Goal: Task Accomplishment & Management: Use online tool/utility

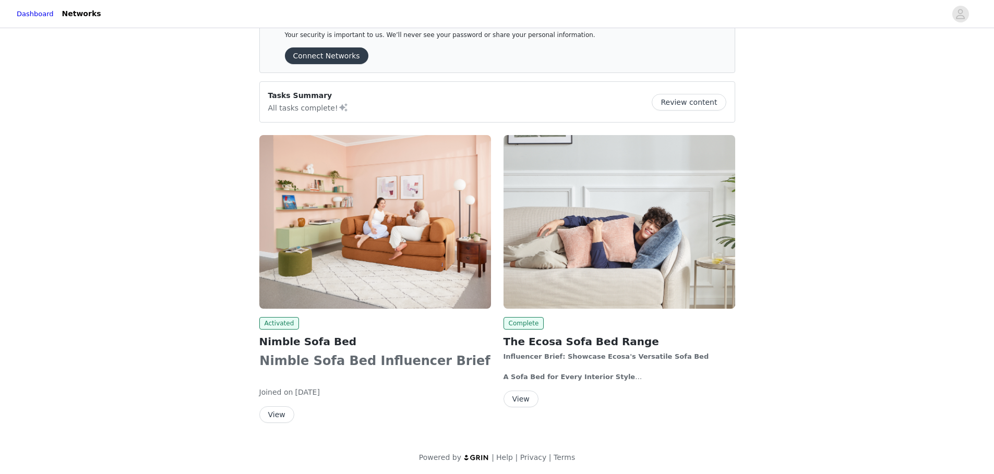
scroll to position [33, 0]
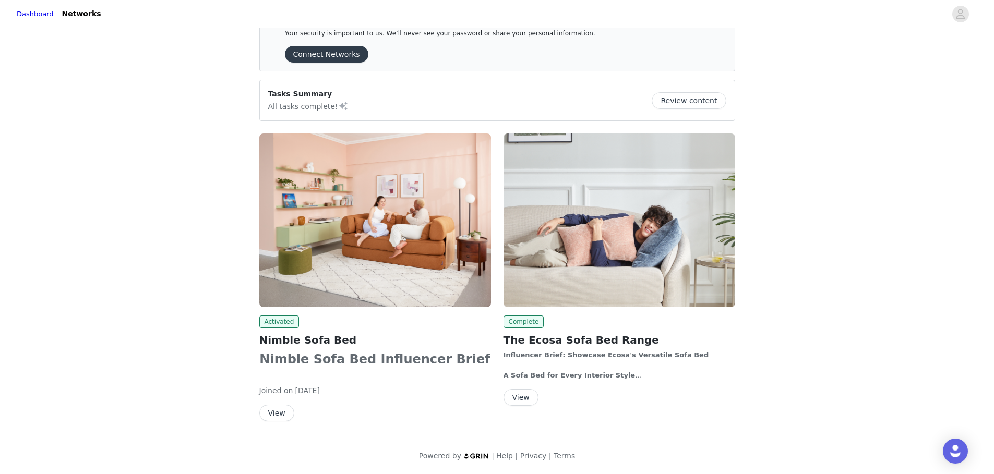
click at [269, 409] on button "View" at bounding box center [276, 413] width 35 height 17
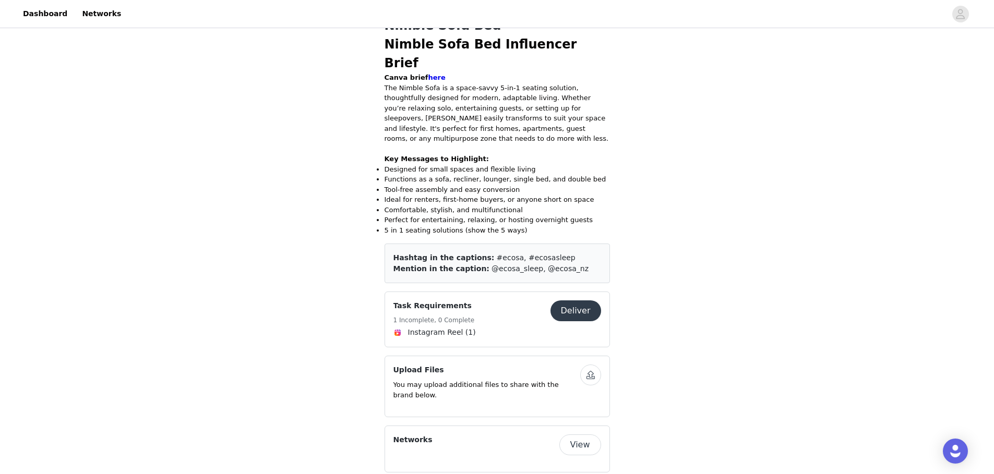
scroll to position [242, 0]
click at [587, 300] on button "Deliver" at bounding box center [575, 310] width 51 height 21
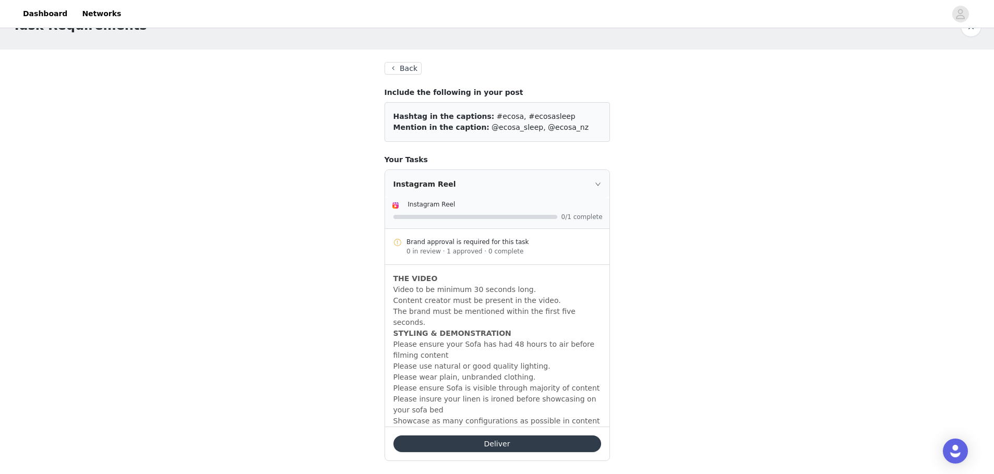
scroll to position [28, 0]
click at [507, 435] on button "Deliver" at bounding box center [497, 443] width 208 height 17
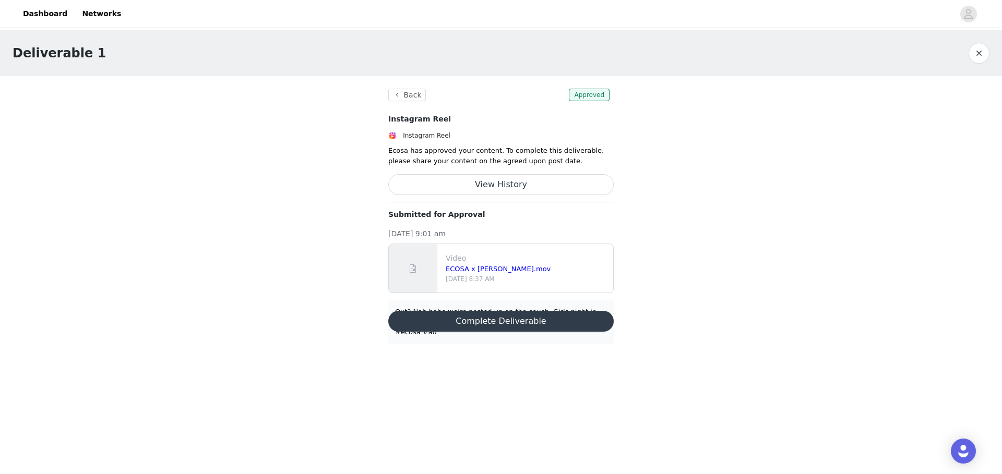
click at [549, 311] on button "Complete Deliverable" at bounding box center [500, 321] width 225 height 21
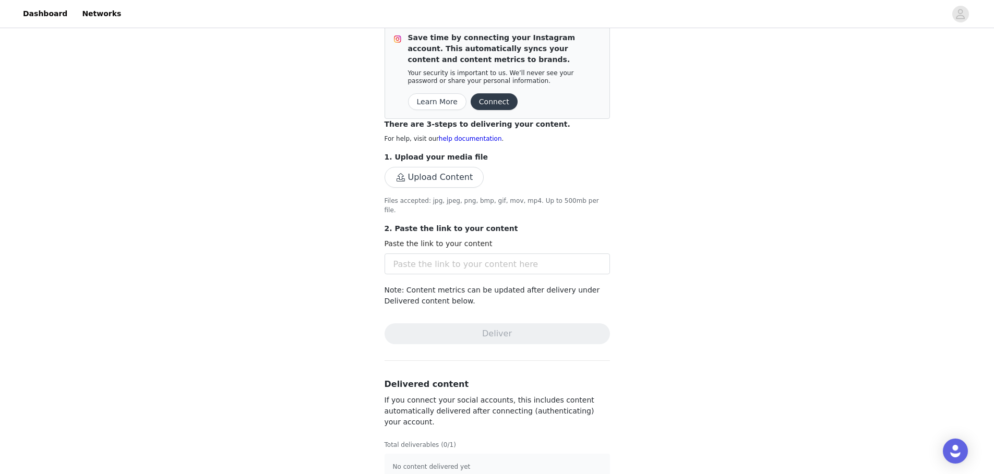
scroll to position [99, 0]
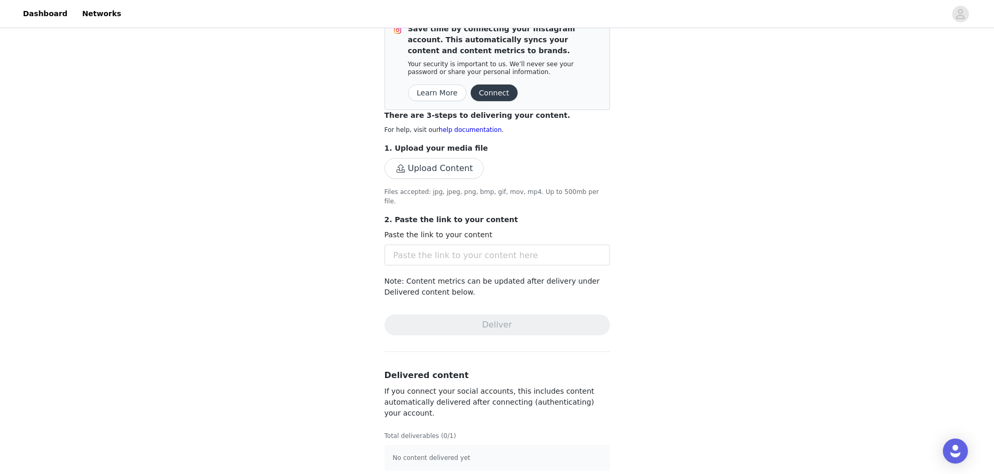
click at [434, 169] on button "Upload Content" at bounding box center [434, 168] width 100 height 21
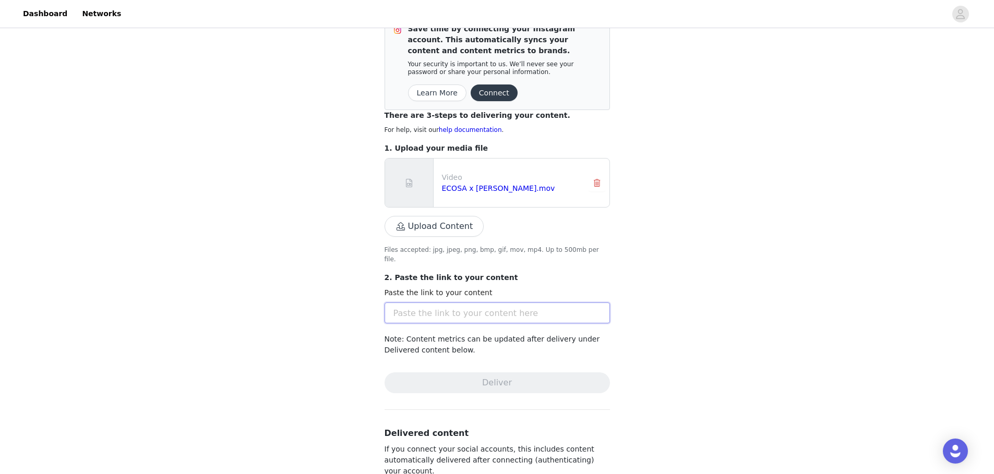
click at [504, 303] on input "text" at bounding box center [496, 313] width 225 height 21
paste input "[URL][DOMAIN_NAME]"
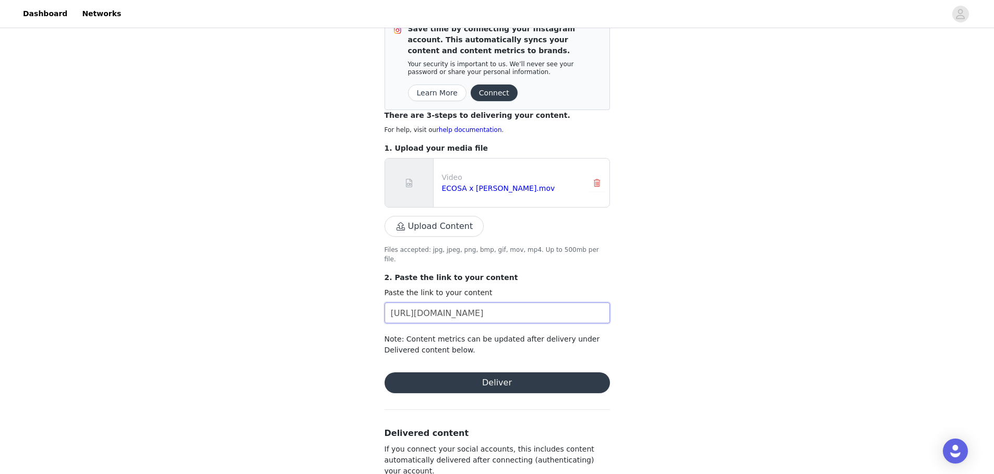
type input "[URL][DOMAIN_NAME]"
click at [501, 377] on button "Deliver" at bounding box center [496, 382] width 225 height 21
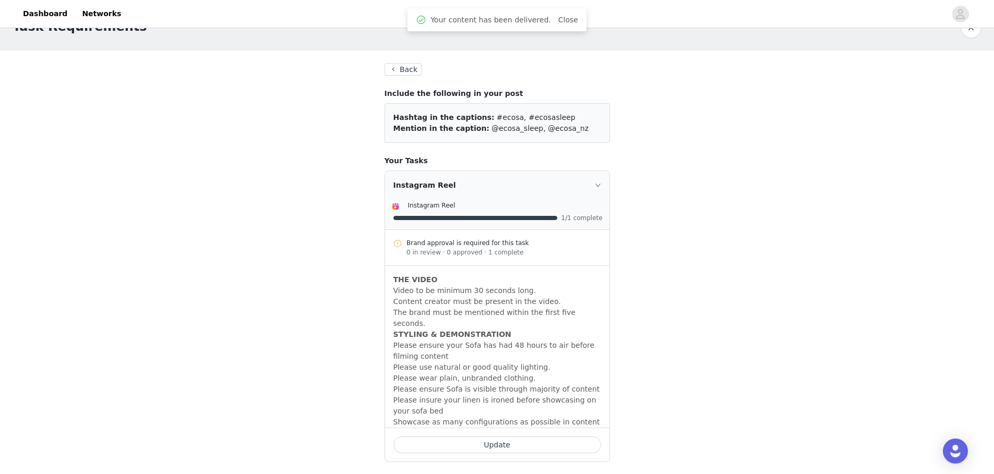
scroll to position [28, 0]
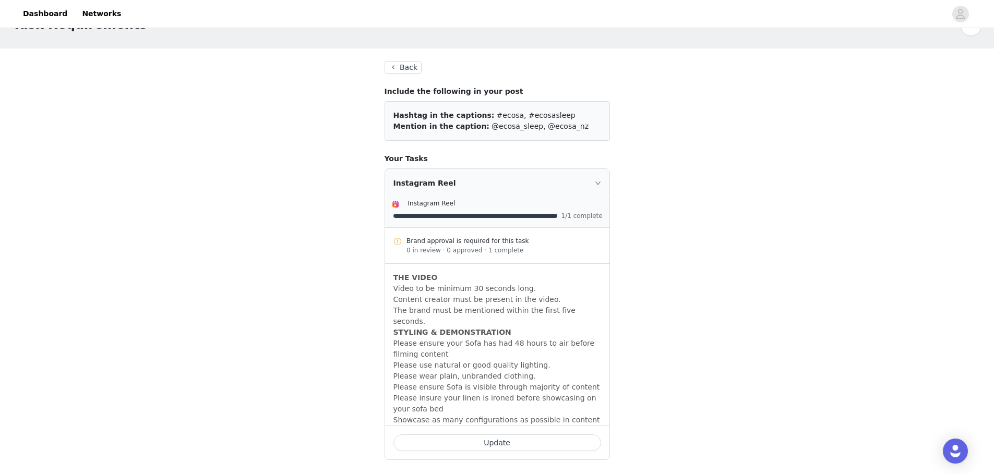
click at [527, 435] on button "Update" at bounding box center [497, 443] width 208 height 17
